Goal: Task Accomplishment & Management: Use online tool/utility

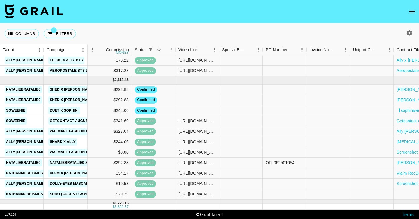
scroll to position [238, 418]
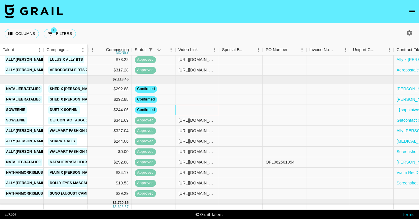
click at [184, 113] on div at bounding box center [197, 110] width 44 height 10
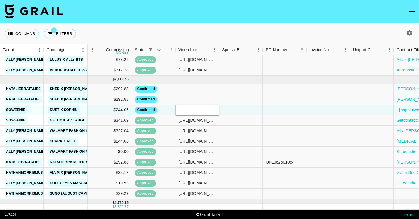
click at [191, 113] on div at bounding box center [197, 110] width 44 height 10
click at [198, 111] on input "text" at bounding box center [197, 110] width 43 height 5
paste input "[URL][DOMAIN_NAME]"
type input "[URL][DOMAIN_NAME]"
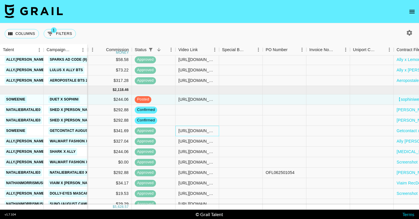
scroll to position [227, 591]
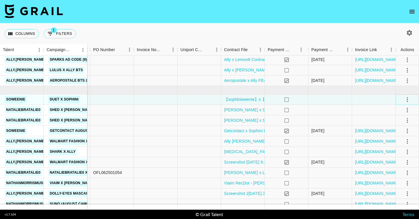
click at [409, 101] on icon "select merge strategy" at bounding box center [407, 99] width 7 height 7
click at [394, 156] on div "Approve" at bounding box center [395, 154] width 18 height 7
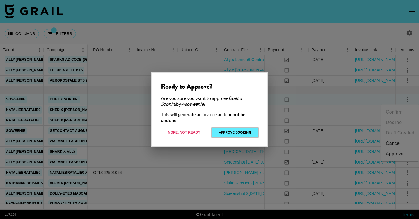
click at [226, 134] on button "Approve Booking" at bounding box center [235, 132] width 46 height 9
click at [226, 136] on div "Ally [PERSON_NAME] x Walmart x MagicLinks FEA.pdf" at bounding box center [243, 141] width 44 height 10
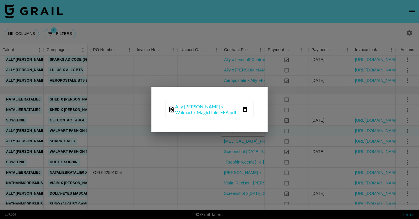
click at [189, 162] on div at bounding box center [209, 109] width 419 height 219
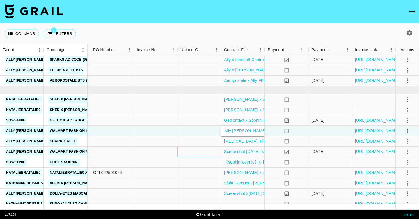
click at [188, 153] on div at bounding box center [199, 152] width 44 height 10
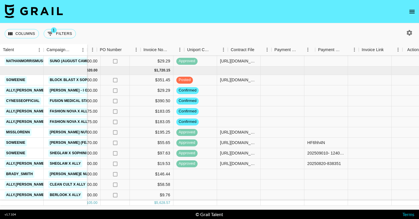
scroll to position [370, 337]
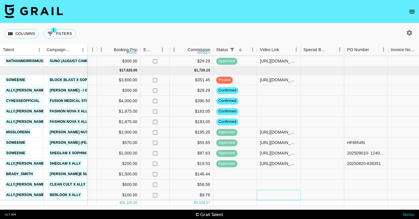
click at [283, 197] on div at bounding box center [279, 195] width 44 height 10
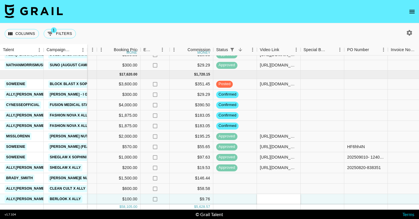
type input "[URL][DOMAIN_NAME]"
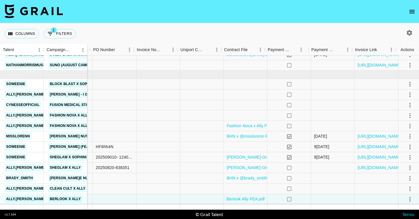
scroll to position [366, 591]
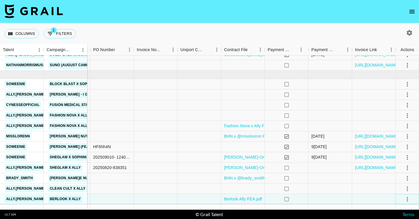
click at [408, 197] on icon "select merge strategy" at bounding box center [407, 199] width 7 height 7
click at [395, 189] on div "Approve" at bounding box center [395, 187] width 18 height 7
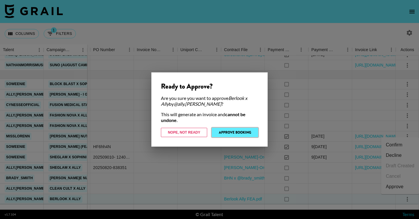
click at [242, 134] on button "Approve Booking" at bounding box center [235, 132] width 46 height 9
